Goal: Task Accomplishment & Management: Manage account settings

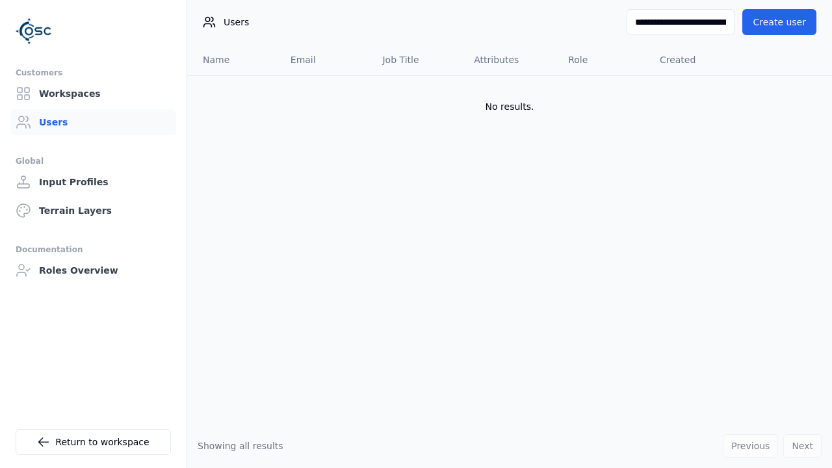
scroll to position [0, 150]
click at [654, 31] on input "**********" at bounding box center [675, 22] width 120 height 26
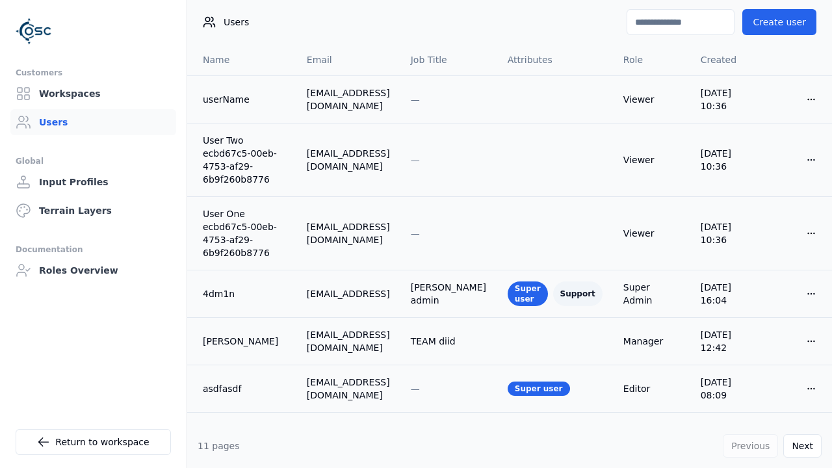
click at [693, 25] on input at bounding box center [681, 22] width 108 height 26
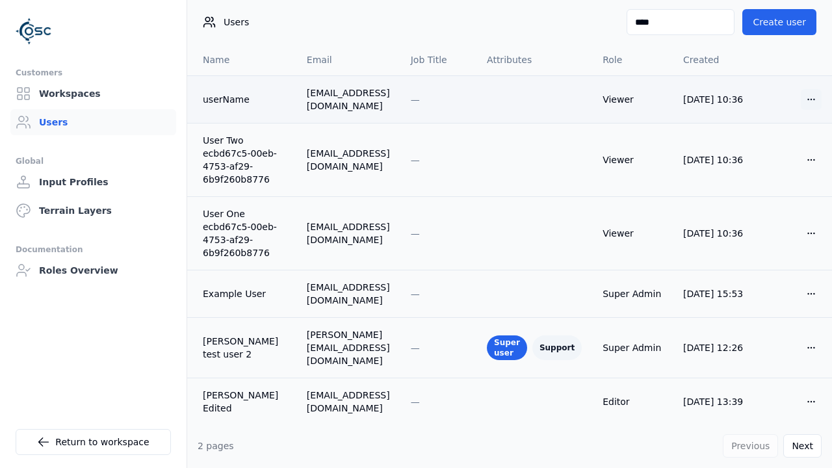
type input "****"
click at [804, 99] on html "Customers Workspaces Users Global Input Profiles Terrain Layers Documentation R…" at bounding box center [416, 234] width 832 height 468
click at [781, 144] on div "Delete" at bounding box center [769, 146] width 77 height 21
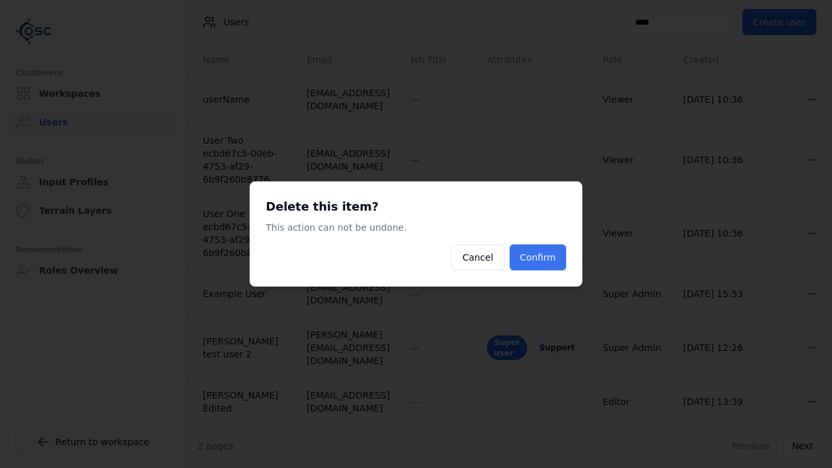
click at [548, 254] on button "Confirm" at bounding box center [538, 257] width 57 height 26
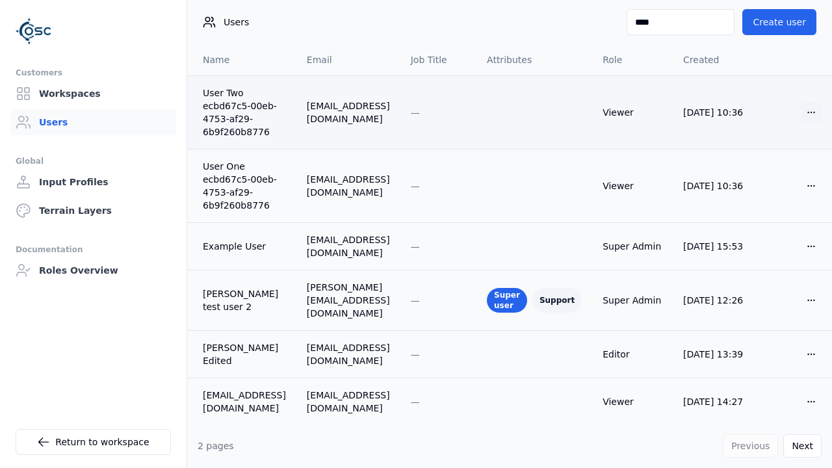
click at [806, 111] on html "Customers Workspaces Users Global Input Profiles Terrain Layers Documentation R…" at bounding box center [416, 234] width 832 height 468
click at [771, 162] on div "Delete" at bounding box center [769, 159] width 77 height 21
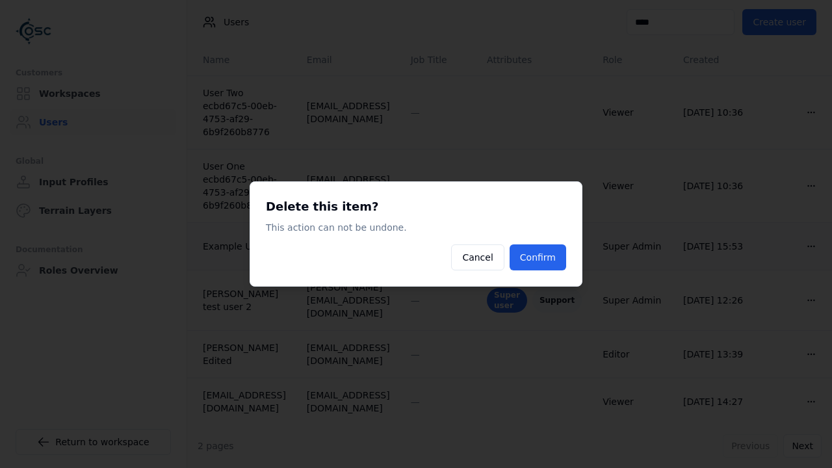
drag, startPoint x: 562, startPoint y: 244, endPoint x: 554, endPoint y: 253, distance: 12.0
click at [562, 246] on button "Confirm" at bounding box center [538, 257] width 57 height 26
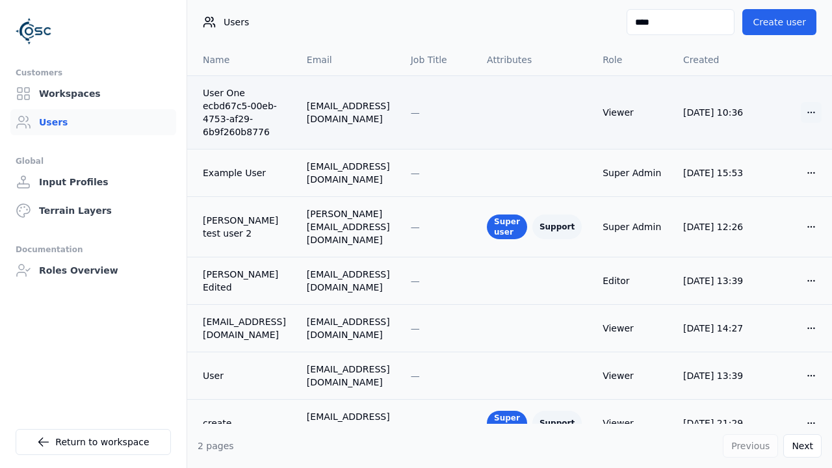
click at [800, 111] on html "Customers Workspaces Users Global Input Profiles Terrain Layers Documentation R…" at bounding box center [416, 234] width 832 height 468
click at [774, 157] on div "Delete" at bounding box center [769, 159] width 77 height 21
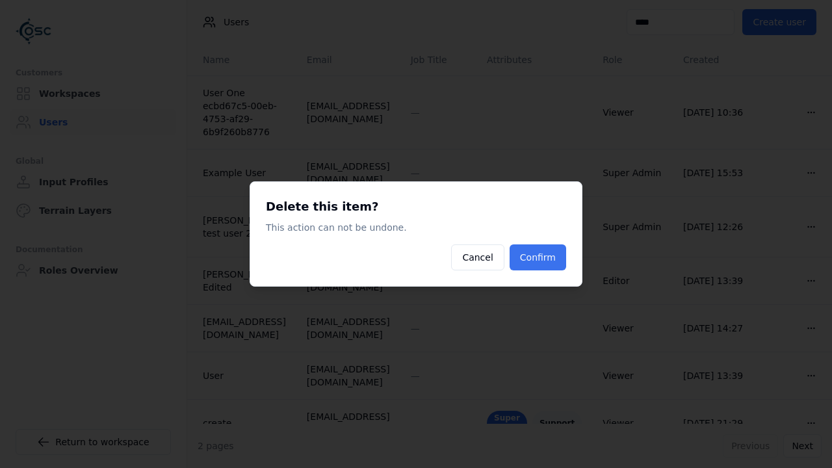
click at [545, 245] on button "Confirm" at bounding box center [538, 257] width 57 height 26
